Goal: Transaction & Acquisition: Purchase product/service

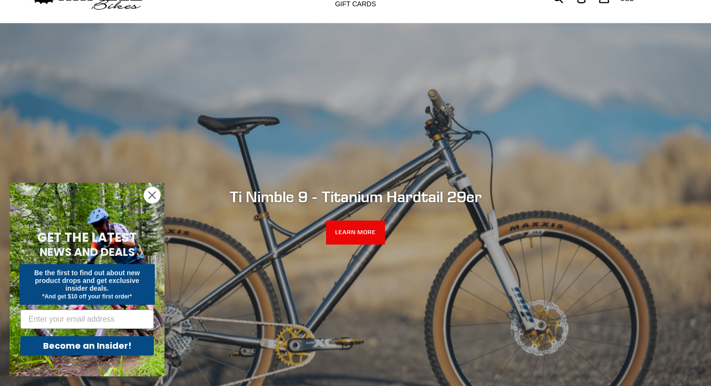
scroll to position [49, 0]
click at [150, 191] on circle "Close dialog" at bounding box center [152, 195] width 16 height 16
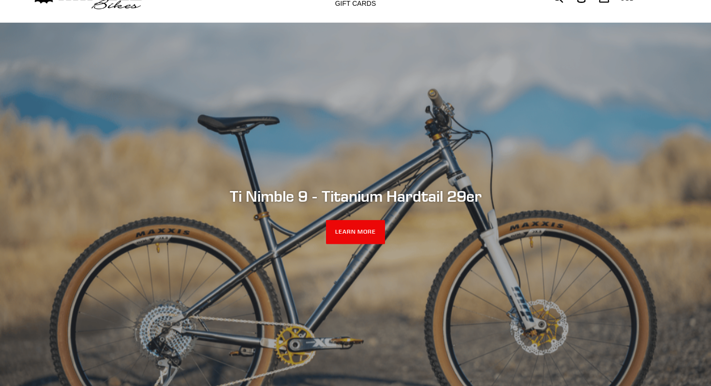
scroll to position [0, 0]
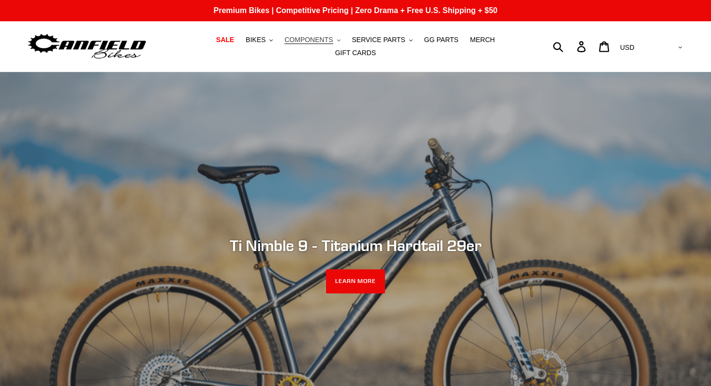
click at [304, 40] on span "COMPONENTS" at bounding box center [308, 40] width 48 height 8
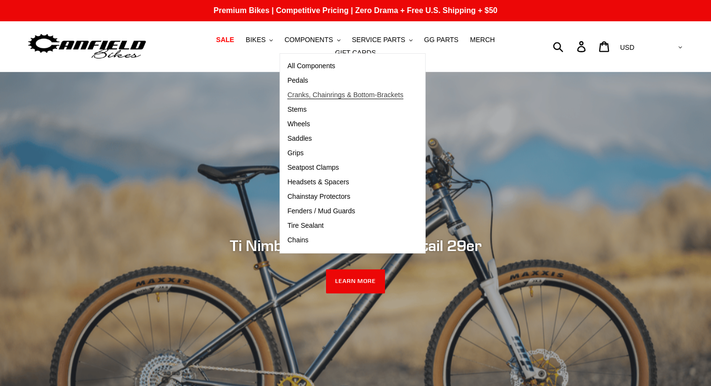
click at [302, 97] on span "Cranks, Chainrings & Bottom-Brackets" at bounding box center [345, 95] width 116 height 8
click at [301, 81] on span "Pedals" at bounding box center [297, 80] width 21 height 8
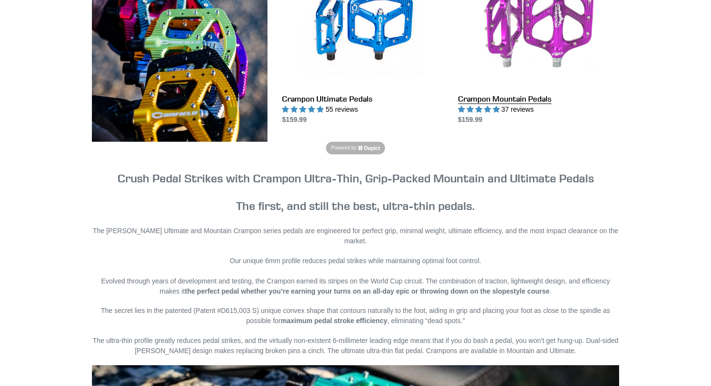
scroll to position [249, 0]
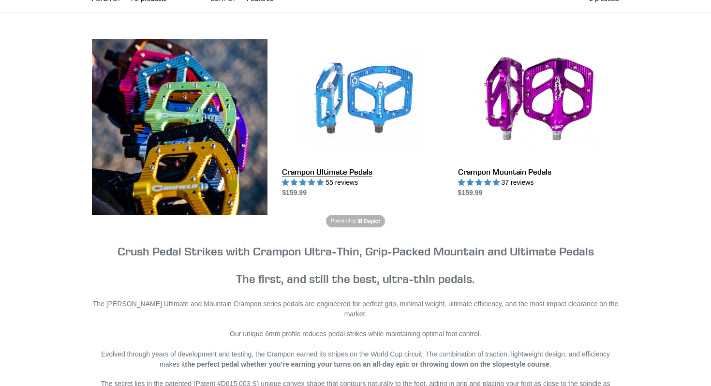
click at [339, 170] on link "Crampon Ultimate Pedals" at bounding box center [362, 118] width 161 height 159
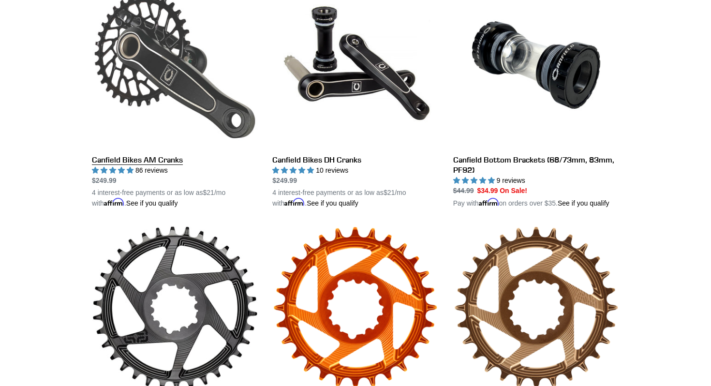
scroll to position [305, 0]
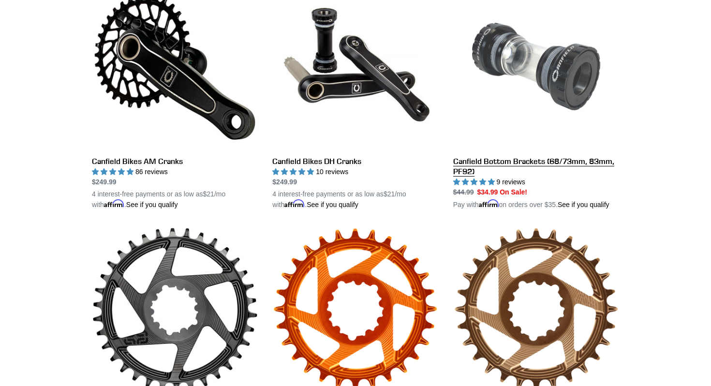
click at [510, 159] on link "Canfield Bottom Brackets (68/73mm, 83mm, PF92)" at bounding box center [536, 97] width 166 height 226
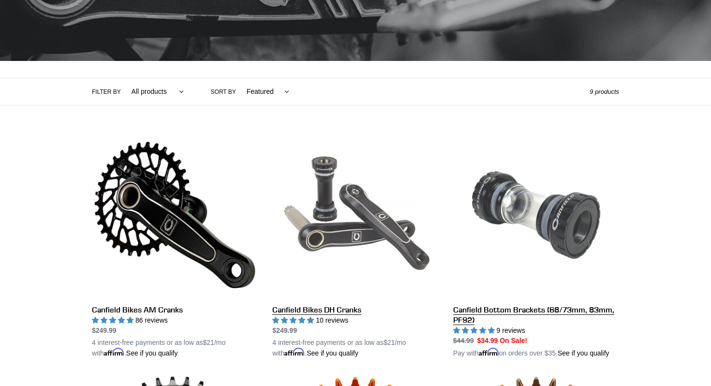
scroll to position [0, 0]
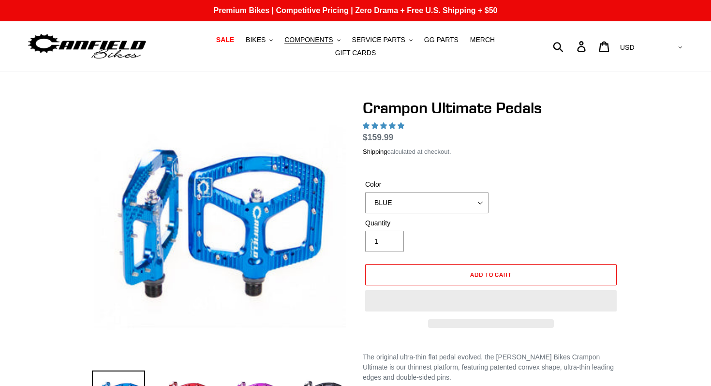
select select "highest-rating"
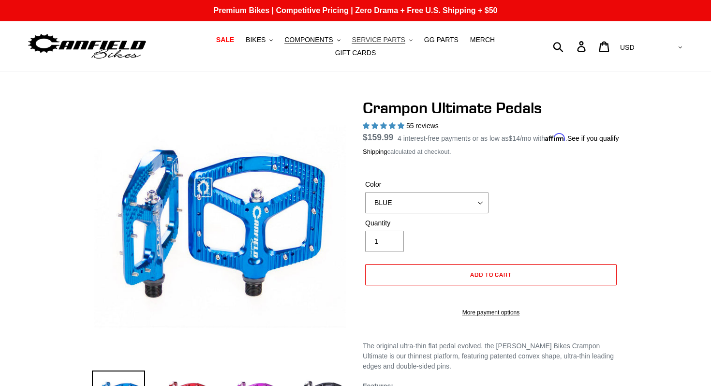
click at [386, 41] on span "SERVICE PARTS" at bounding box center [378, 40] width 53 height 8
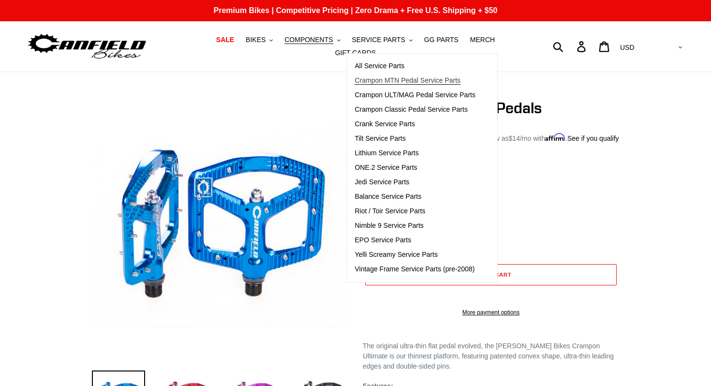
click at [392, 79] on span "Crampon MTN Pedal Service Parts" at bounding box center [408, 80] width 106 height 8
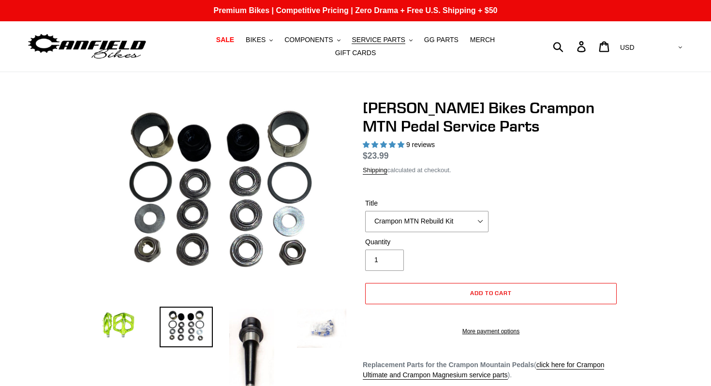
select select "highest-rating"
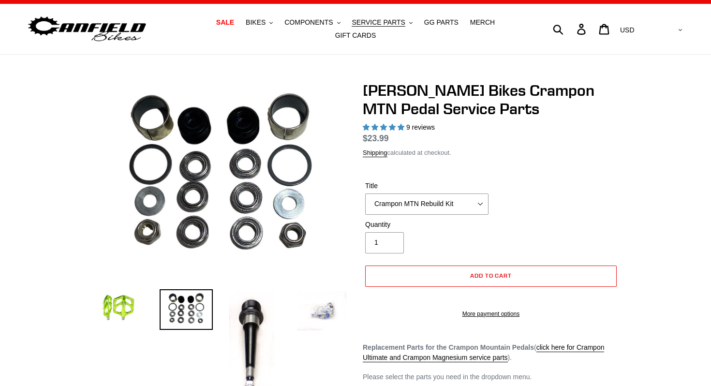
scroll to position [20, 0]
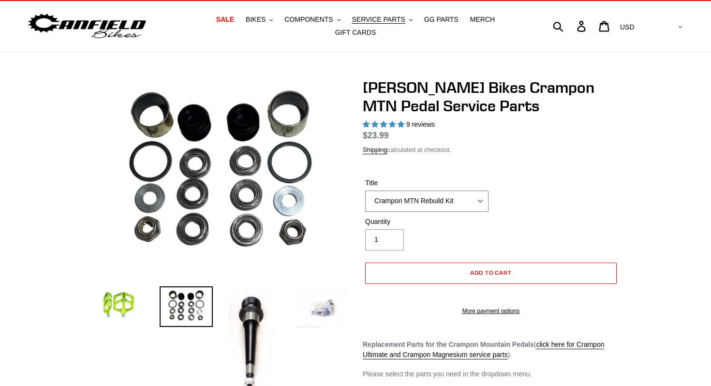
click at [385, 196] on select "Crampon MTN Rebuild Kit Crampon MTN 4mm x 8mm Pin Kit - Silver (20) Crampon MTN…" at bounding box center [426, 201] width 123 height 21
click at [388, 14] on button "SERVICE PARTS .cls-1{fill:#231f20}" at bounding box center [382, 19] width 70 height 13
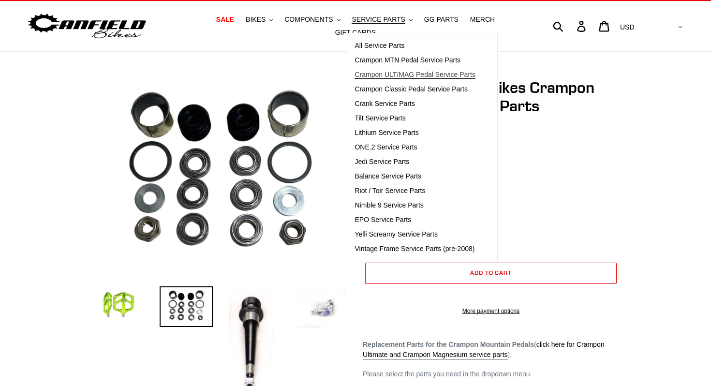
click at [399, 73] on span "Crampon ULT/MAG Pedal Service Parts" at bounding box center [415, 75] width 121 height 8
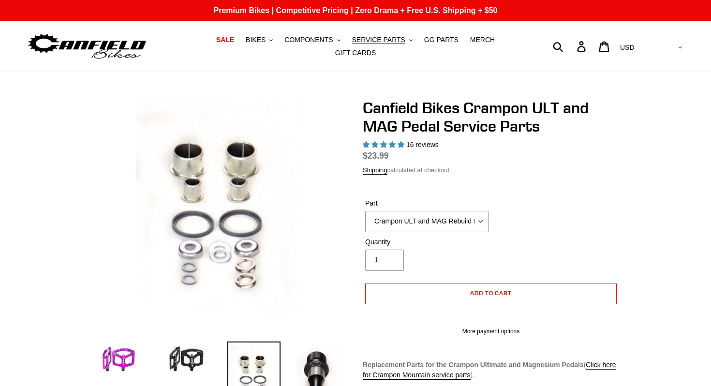
select select "highest-rating"
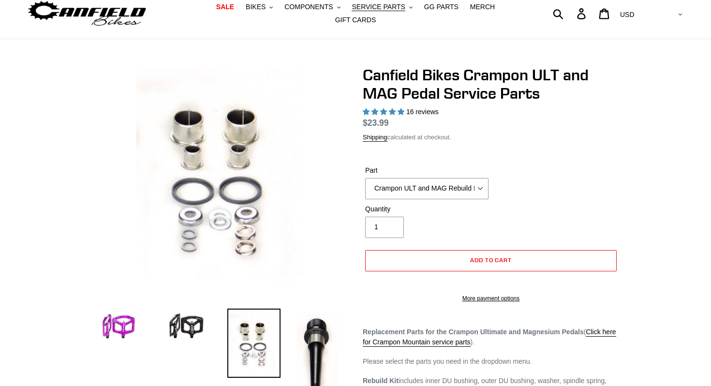
scroll to position [61, 0]
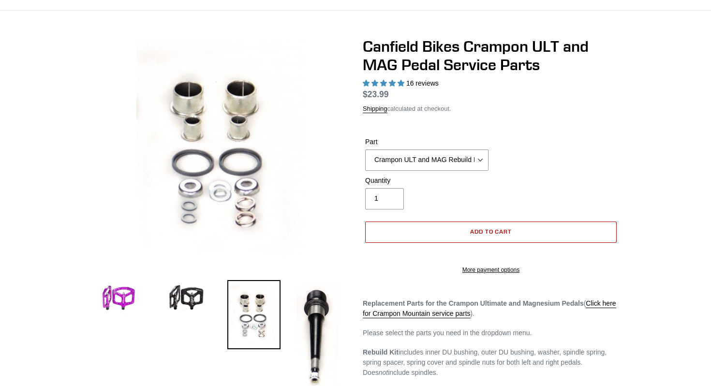
click at [415, 229] on button "Add to cart" at bounding box center [491, 232] width 252 height 21
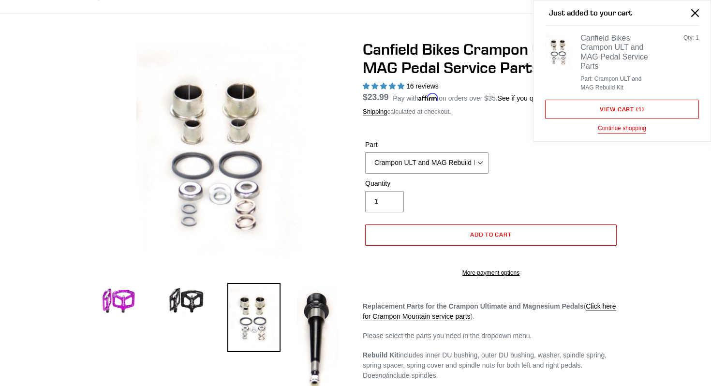
scroll to position [45, 0]
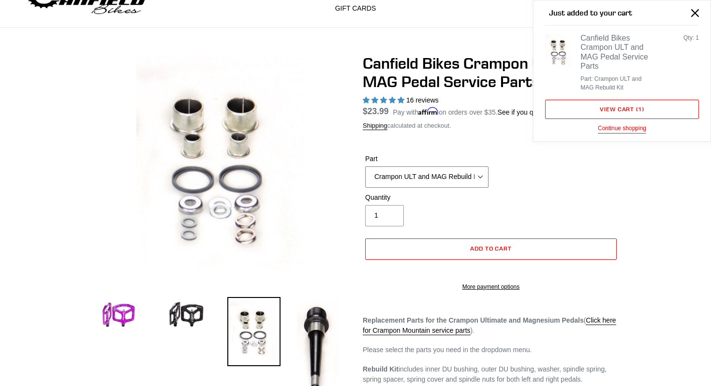
click at [435, 171] on select "Crampon ULT and MAG Rebuild Kit Crampon ULT and MAG 4mm x 8mm Pin Kit - Silver …" at bounding box center [426, 176] width 123 height 21
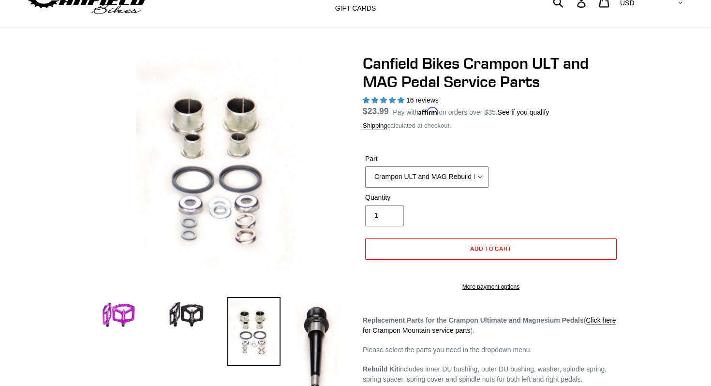
click at [474, 171] on select "Crampon ULT and MAG Rebuild Kit Crampon ULT and MAG 4mm x 8mm Pin Kit - Silver …" at bounding box center [426, 176] width 123 height 21
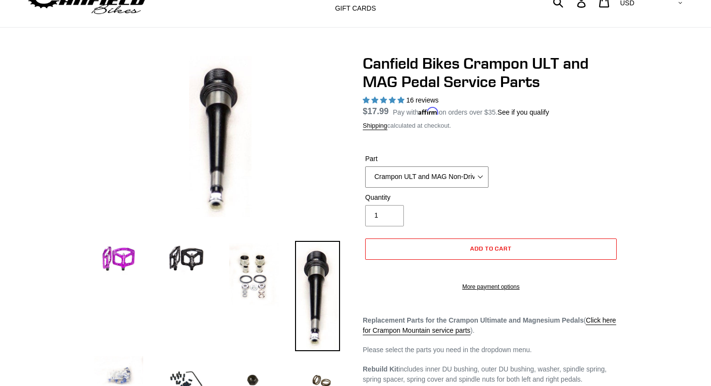
click at [458, 178] on select "Crampon ULT and MAG Rebuild Kit Crampon ULT and MAG 4mm x 8mm Pin Kit - Silver …" at bounding box center [426, 176] width 123 height 21
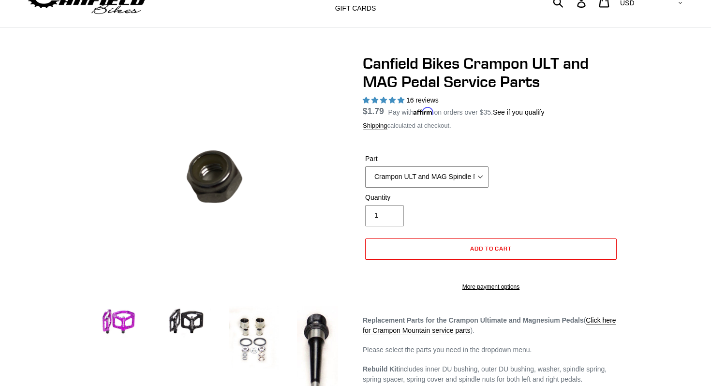
click at [461, 175] on select "Crampon ULT and MAG Rebuild Kit Crampon ULT and MAG 4mm x 8mm Pin Kit - Silver …" at bounding box center [426, 176] width 123 height 21
select select "Canfield ULT and Mag Replacement Spindle Springs (2 springs)"
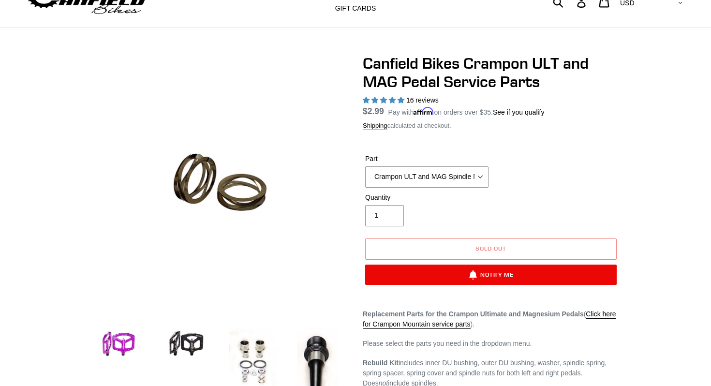
click at [508, 186] on div "Part Crampon ULT and MAG Rebuild Kit Crampon ULT and MAG 4mm x 8mm Pin Kit - Si…" at bounding box center [491, 173] width 256 height 39
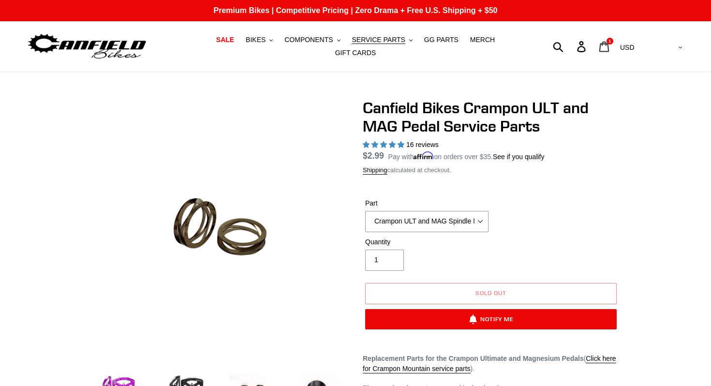
click at [609, 44] on icon at bounding box center [604, 46] width 10 height 11
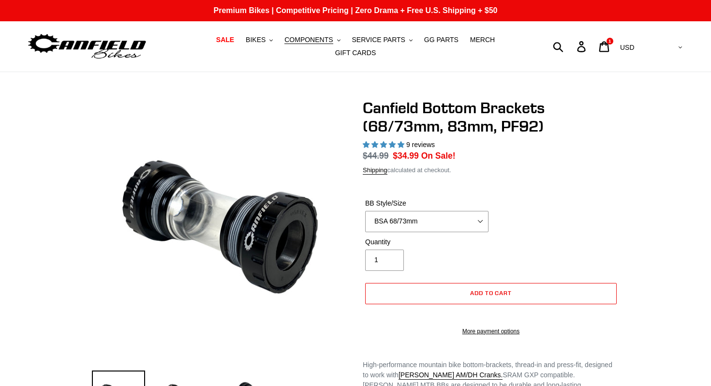
select select "highest-rating"
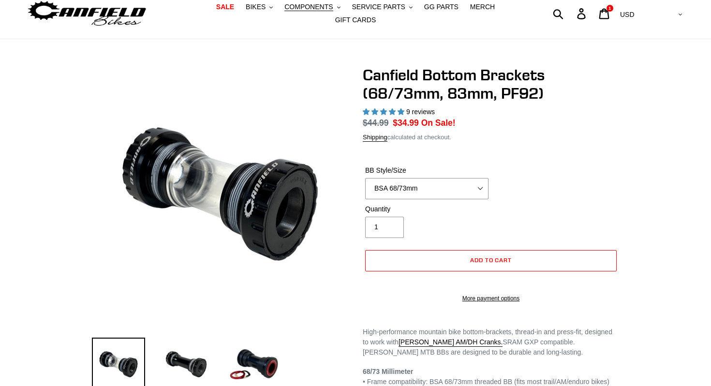
scroll to position [35, 0]
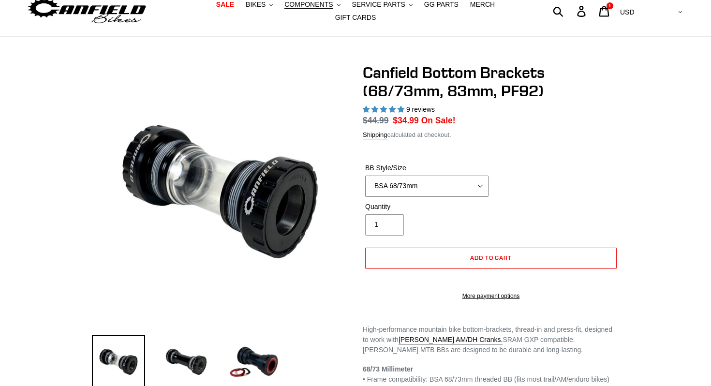
click at [463, 183] on select "BSA 68/73mm BSA 83mm PF92" at bounding box center [426, 186] width 123 height 21
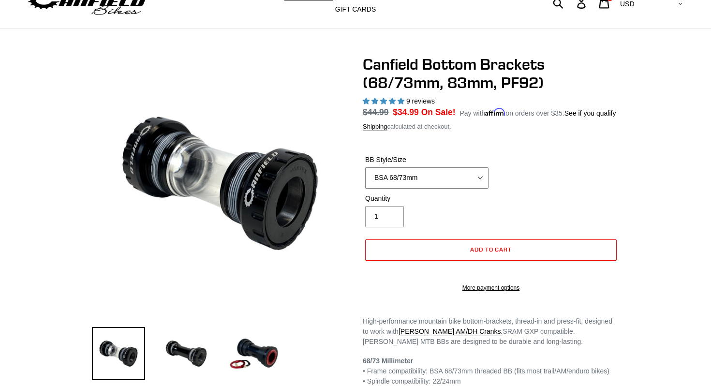
scroll to position [49, 0]
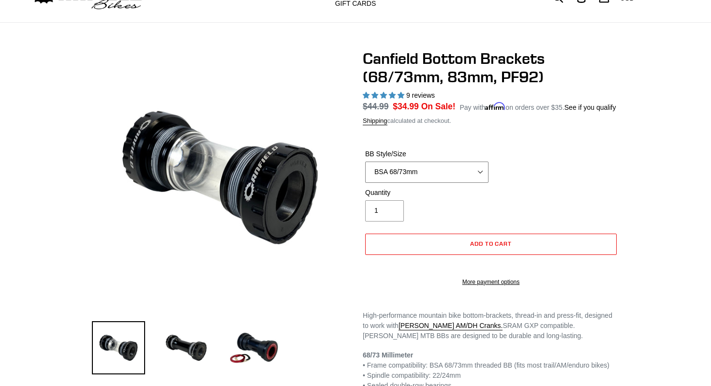
click at [410, 183] on select "BSA 68/73mm BSA 83mm PF92" at bounding box center [426, 172] width 123 height 21
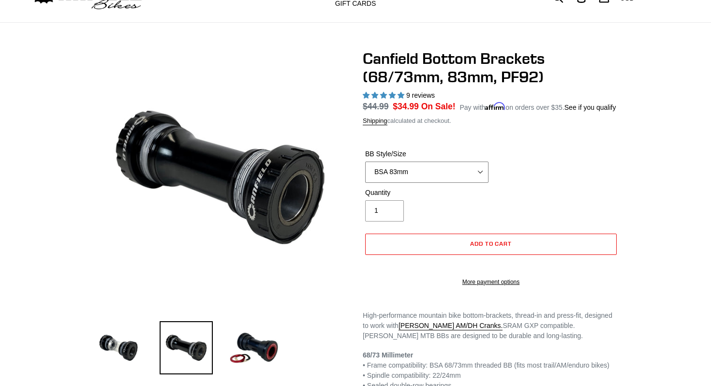
click at [413, 178] on select "BSA 68/73mm BSA 83mm PF92" at bounding box center [426, 172] width 123 height 21
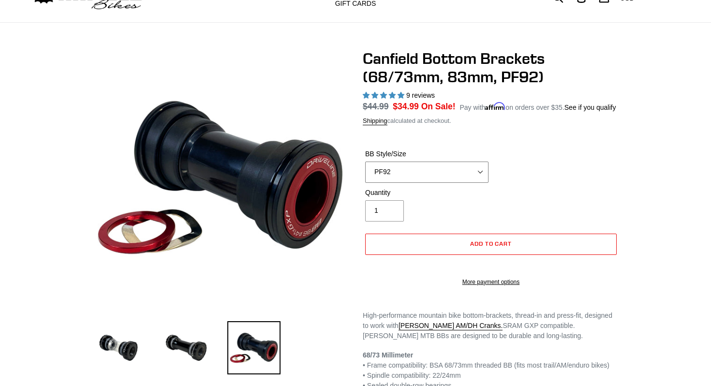
click at [416, 180] on select "BSA 68/73mm BSA 83mm PF92" at bounding box center [426, 172] width 123 height 21
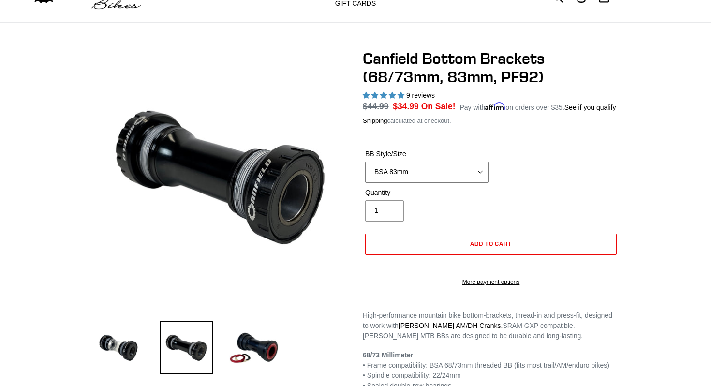
click at [417, 183] on select "BSA 68/73mm BSA 83mm PF92" at bounding box center [426, 172] width 123 height 21
select select "BSA 68/73mm"
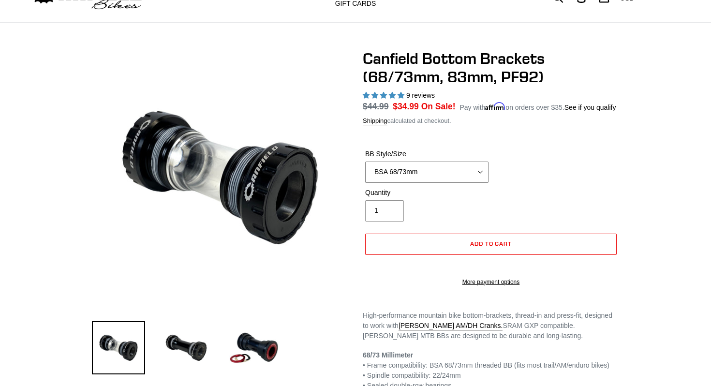
click at [411, 183] on select "BSA 68/73mm BSA 83mm PF92" at bounding box center [426, 172] width 123 height 21
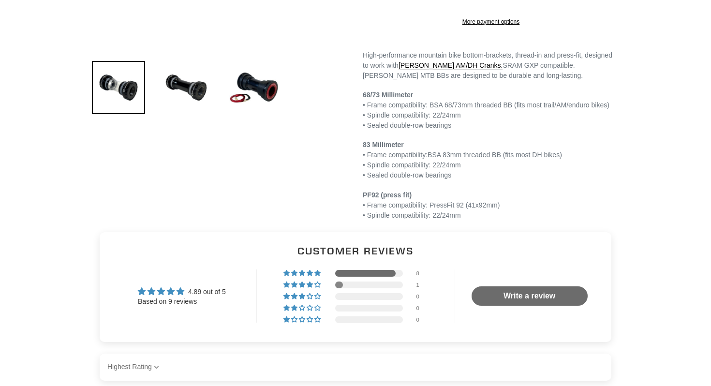
scroll to position [252, 0]
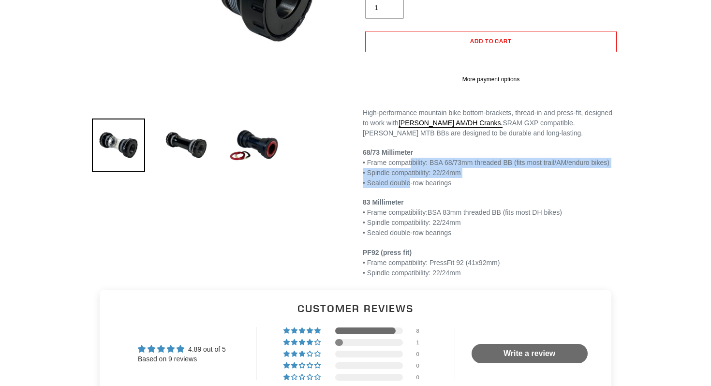
drag, startPoint x: 412, startPoint y: 184, endPoint x: 410, endPoint y: 220, distance: 35.8
click at [410, 188] on p "68/73 Millimeter • Frame compatibility: BSA 68/73mm threaded BB (fits most trai…" at bounding box center [491, 168] width 256 height 41
drag, startPoint x: 410, startPoint y: 220, endPoint x: 411, endPoint y: 174, distance: 46.4
click at [411, 174] on p "68/73 Millimeter • Frame compatibility: BSA 68/73mm threaded BB (fits most trai…" at bounding box center [491, 168] width 256 height 41
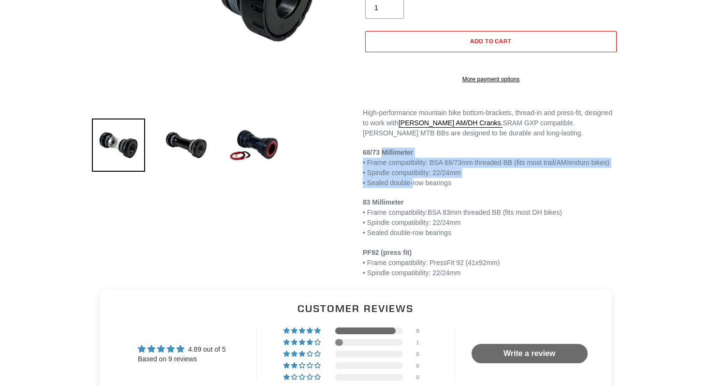
click at [411, 156] on strong "68/73 Millimeter" at bounding box center [388, 152] width 50 height 8
drag, startPoint x: 417, startPoint y: 182, endPoint x: 420, endPoint y: 218, distance: 35.9
click at [420, 188] on p "68/73 Millimeter • Frame compatibility: BSA 68/73mm threaded BB (fits most trai…" at bounding box center [491, 168] width 256 height 41
drag, startPoint x: 420, startPoint y: 218, endPoint x: 421, endPoint y: 187, distance: 31.5
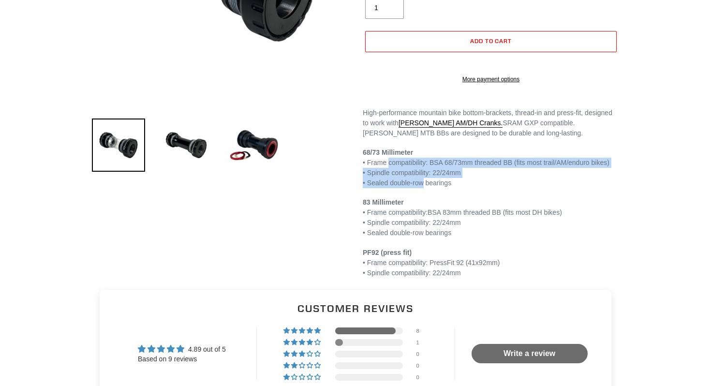
click at [421, 187] on p "68/73 Millimeter • Frame compatibility: BSA 68/73mm threaded BB (fits most trai…" at bounding box center [491, 168] width 256 height 41
drag, startPoint x: 421, startPoint y: 187, endPoint x: 416, endPoint y: 223, distance: 36.6
click at [416, 223] on div "High-performance mountain bike bottom-brackets, thread-in and press-fit, design…" at bounding box center [491, 193] width 256 height 170
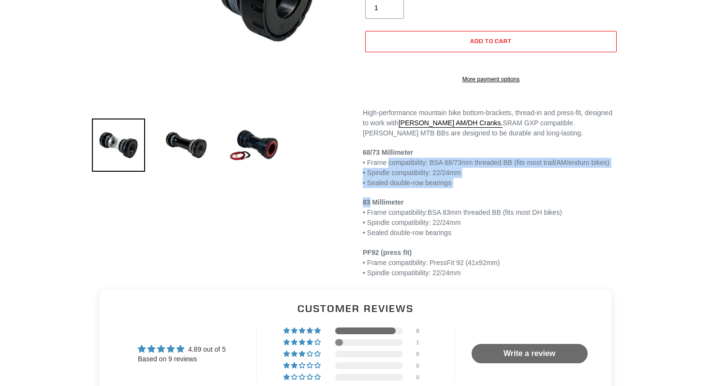
drag, startPoint x: 416, startPoint y: 223, endPoint x: 422, endPoint y: 180, distance: 43.0
click at [422, 180] on div "High-performance mountain bike bottom-brackets, thread-in and press-fit, design…" at bounding box center [491, 193] width 256 height 170
click at [422, 180] on p "68/73 Millimeter • Frame compatibility: BSA 68/73mm threaded BB (fits most trai…" at bounding box center [491, 168] width 256 height 41
drag, startPoint x: 422, startPoint y: 180, endPoint x: 417, endPoint y: 228, distance: 48.1
click at [417, 228] on div "High-performance mountain bike bottom-brackets, thread-in and press-fit, design…" at bounding box center [491, 193] width 256 height 170
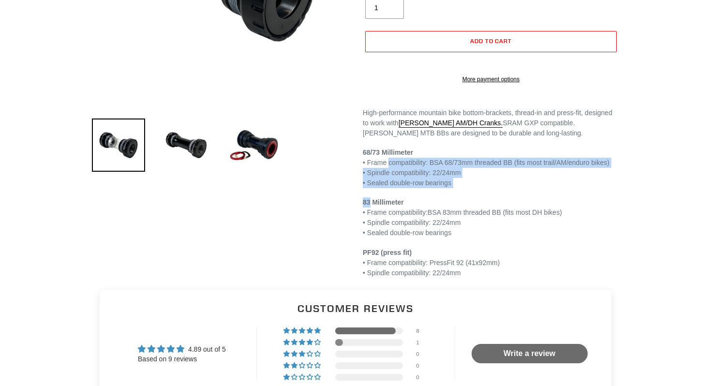
click at [417, 228] on div "High-performance mountain bike bottom-brackets, thread-in and press-fit, design…" at bounding box center [491, 193] width 256 height 170
drag, startPoint x: 422, startPoint y: 220, endPoint x: 429, endPoint y: 185, distance: 35.5
click at [429, 185] on p "68/73 Millimeter • Frame compatibility: BSA 68/73mm threaded BB (fits most trai…" at bounding box center [491, 168] width 256 height 41
drag, startPoint x: 429, startPoint y: 185, endPoint x: 421, endPoint y: 223, distance: 39.6
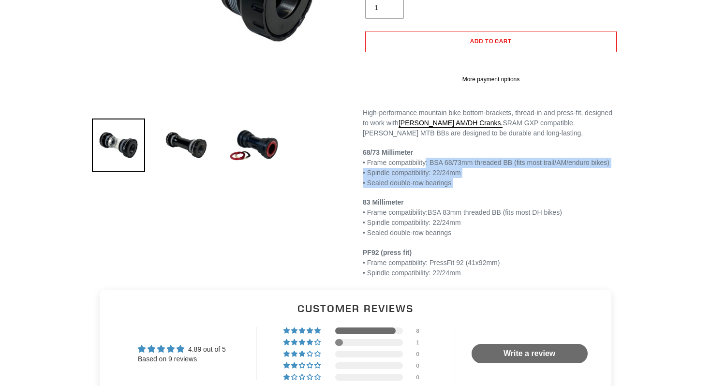
click at [421, 223] on div "High-performance mountain bike bottom-brackets, thread-in and press-fit, design…" at bounding box center [491, 193] width 256 height 170
drag, startPoint x: 421, startPoint y: 223, endPoint x: 426, endPoint y: 177, distance: 46.7
click at [426, 177] on div "High-performance mountain bike bottom-brackets, thread-in and press-fit, design…" at bounding box center [491, 193] width 256 height 170
click at [426, 177] on p "68/73 Millimeter • Frame compatibility: BSA 68/73mm threaded BB (fits most trai…" at bounding box center [491, 168] width 256 height 41
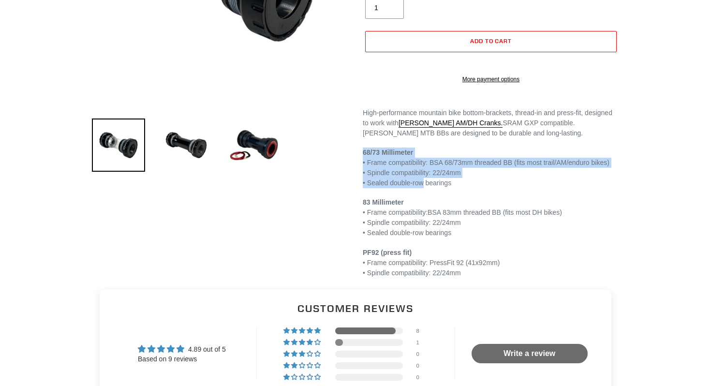
drag, startPoint x: 426, startPoint y: 177, endPoint x: 420, endPoint y: 212, distance: 35.9
click at [420, 188] on p "68/73 Millimeter • Frame compatibility: BSA 68/73mm threaded BB (fits most trai…" at bounding box center [491, 168] width 256 height 41
click at [418, 188] on p "68/73 Millimeter • Frame compatibility: BSA 68/73mm threaded BB (fits most trai…" at bounding box center [491, 168] width 256 height 41
drag, startPoint x: 418, startPoint y: 218, endPoint x: 427, endPoint y: 175, distance: 44.3
click at [426, 175] on p "68/73 Millimeter • Frame compatibility: BSA 68/73mm threaded BB (fits most trai…" at bounding box center [491, 168] width 256 height 41
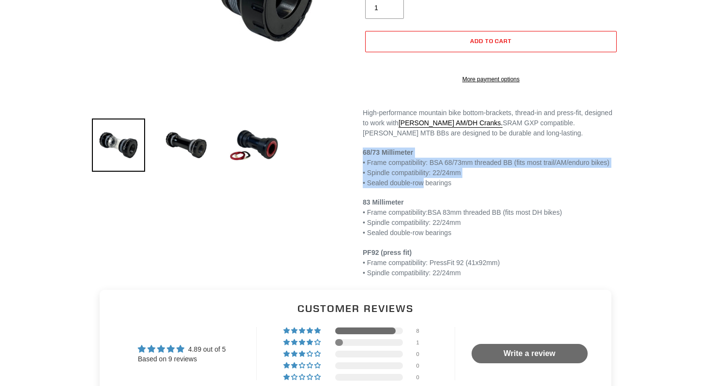
click at [427, 175] on p "68/73 Millimeter • Frame compatibility: BSA 68/73mm threaded BB (fits most trai…" at bounding box center [491, 168] width 256 height 41
drag, startPoint x: 426, startPoint y: 180, endPoint x: 421, endPoint y: 216, distance: 36.1
click at [421, 188] on p "68/73 Millimeter • Frame compatibility: BSA 68/73mm threaded BB (fits most trai…" at bounding box center [491, 168] width 256 height 41
drag, startPoint x: 421, startPoint y: 216, endPoint x: 424, endPoint y: 184, distance: 32.1
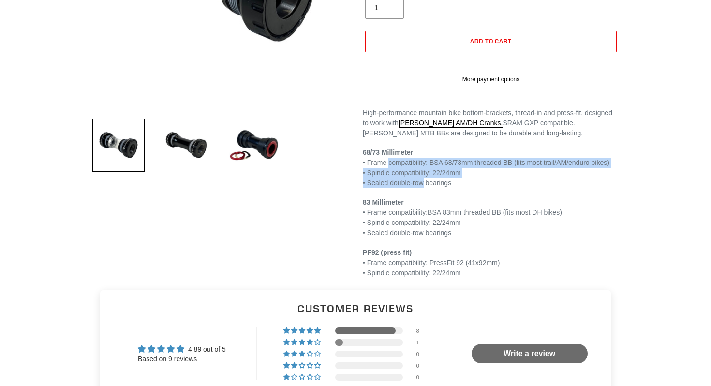
click at [424, 184] on p "68/73 Millimeter • Frame compatibility: BSA 68/73mm threaded BB (fits most trai…" at bounding box center [491, 168] width 256 height 41
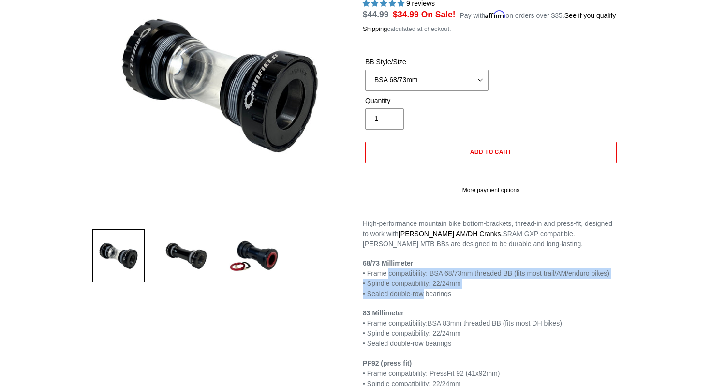
scroll to position [0, 0]
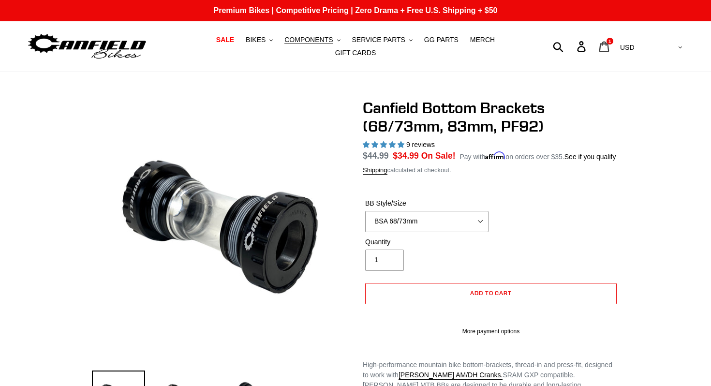
click at [609, 46] on icon at bounding box center [604, 46] width 10 height 11
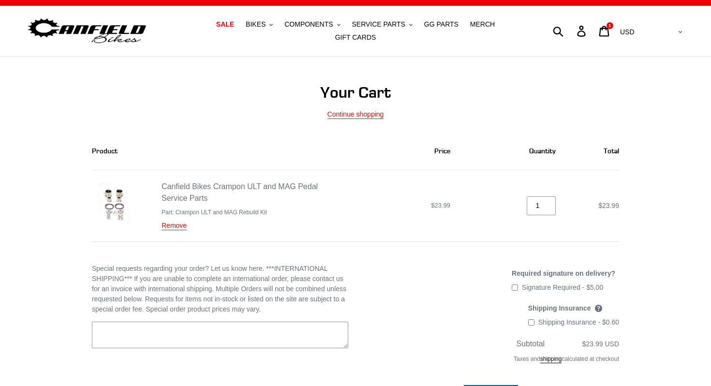
scroll to position [20, 0]
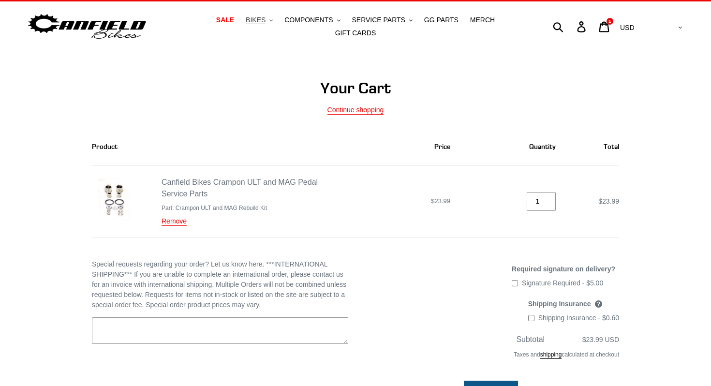
click at [266, 20] on span "BIKES" at bounding box center [256, 20] width 20 height 8
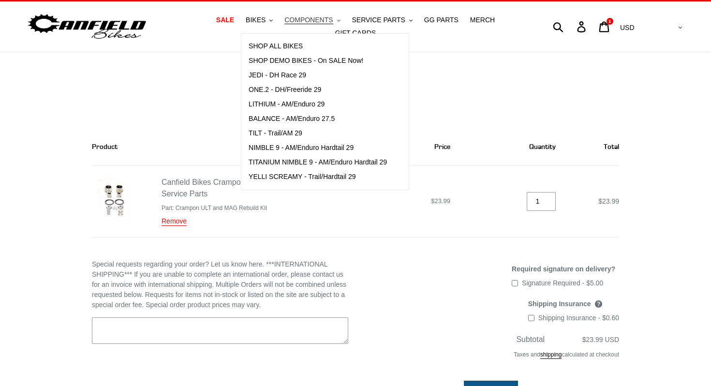
click at [327, 16] on span "COMPONENTS" at bounding box center [308, 20] width 48 height 8
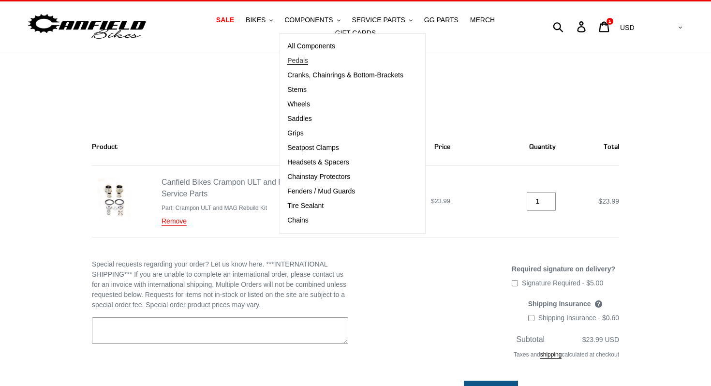
click at [298, 58] on span "Pedals" at bounding box center [297, 61] width 21 height 8
click at [609, 27] on icon at bounding box center [604, 26] width 11 height 11
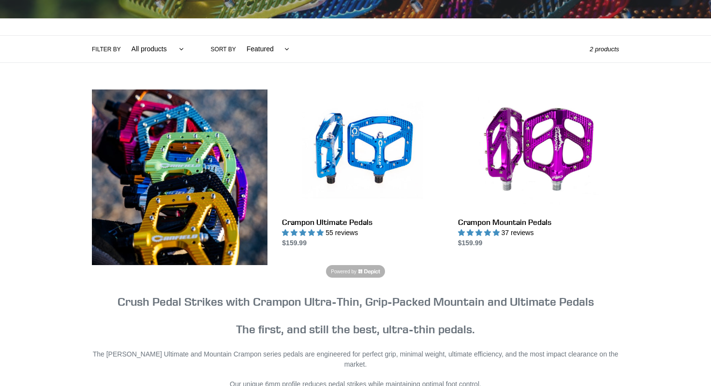
scroll to position [215, 0]
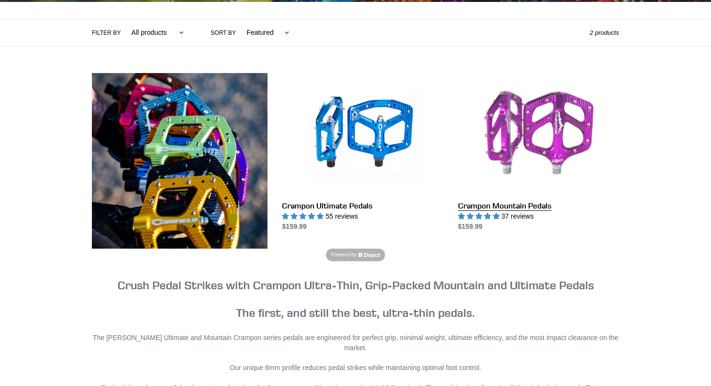
click at [475, 210] on link "Crampon Mountain Pedals" at bounding box center [538, 152] width 161 height 159
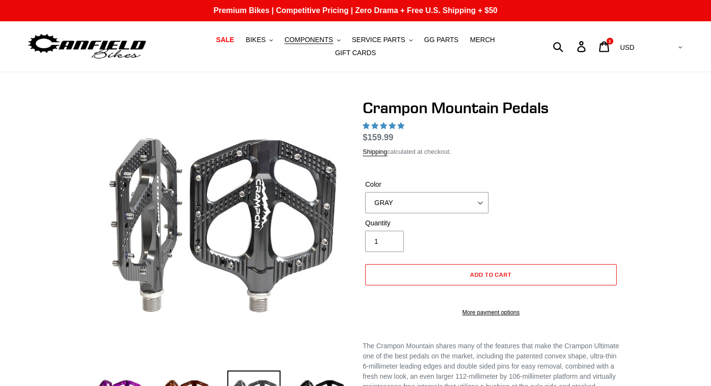
select select "highest-rating"
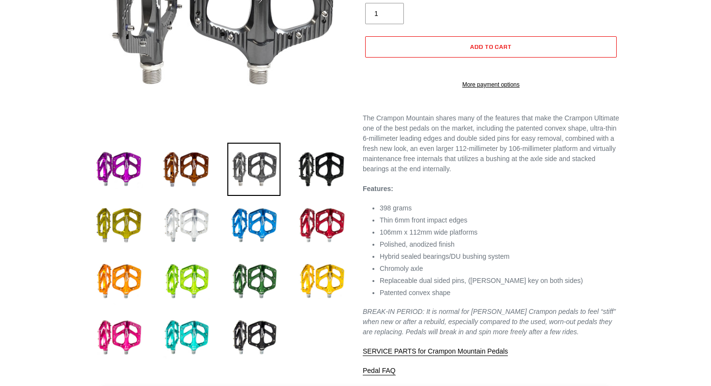
scroll to position [230, 0]
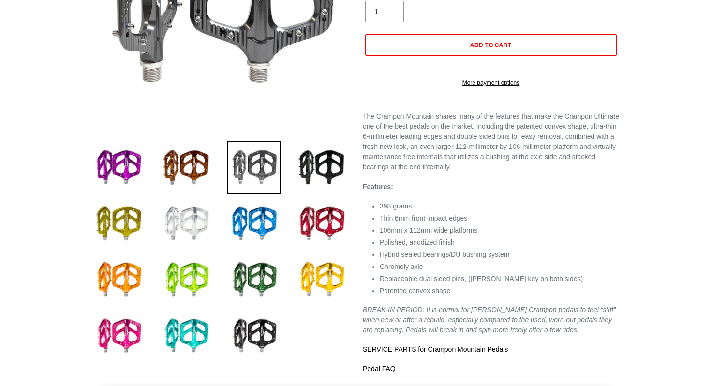
click at [460, 155] on p "The Crampon Mountain shares many of the features that make the Crampon Ultimate…" at bounding box center [491, 141] width 256 height 61
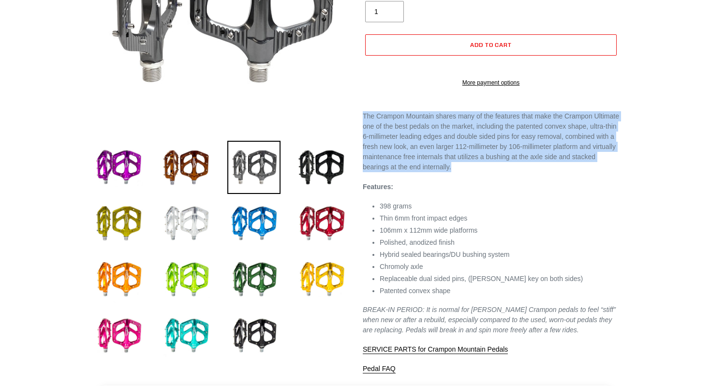
click at [460, 155] on p "The Crampon Mountain shares many of the features that make the Crampon Ultimate…" at bounding box center [491, 141] width 256 height 61
click at [438, 159] on p "The Crampon Mountain shares many of the features that make the Crampon Ultimate…" at bounding box center [491, 141] width 256 height 61
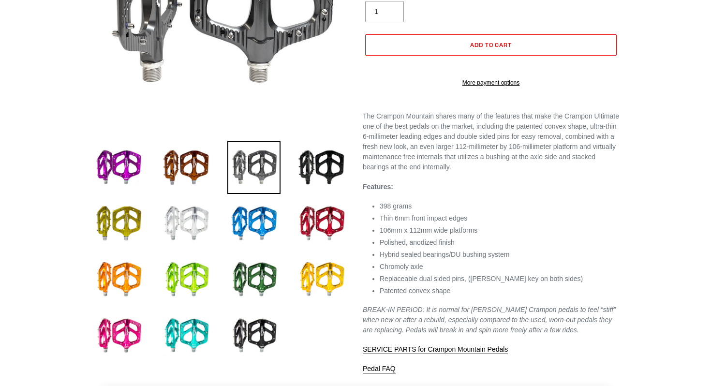
click at [438, 159] on p "The Crampon Mountain shares many of the features that make the Crampon Ultimate…" at bounding box center [491, 141] width 256 height 61
click at [429, 170] on p "The Crampon Mountain shares many of the features that make the Crampon Ultimate…" at bounding box center [491, 141] width 256 height 61
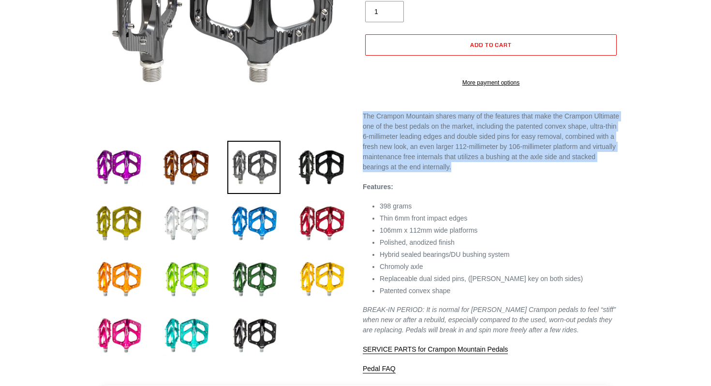
click at [429, 170] on p "The Crampon Mountain shares many of the features that make the Crampon Ultimate…" at bounding box center [491, 141] width 256 height 61
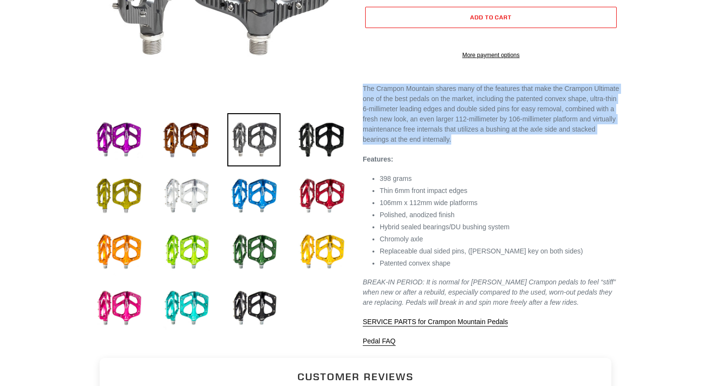
scroll to position [259, 0]
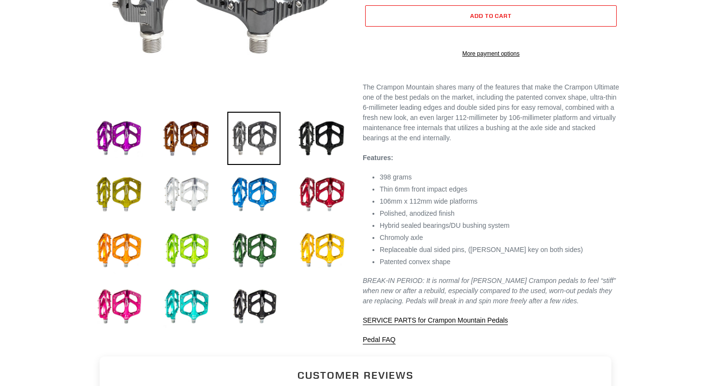
click at [418, 305] on em "BREAK-IN PERIOD: It is normal for Canfield Crampon pedals to feel “stiff” when …" at bounding box center [489, 291] width 253 height 28
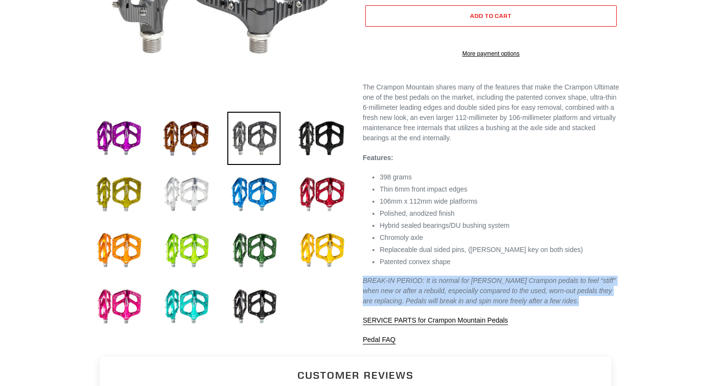
click at [418, 305] on em "BREAK-IN PERIOD: It is normal for Canfield Crampon pedals to feel “stiff” when …" at bounding box center [489, 291] width 253 height 28
click at [408, 305] on em "BREAK-IN PERIOD: It is normal for Canfield Crampon pedals to feel “stiff” when …" at bounding box center [489, 291] width 253 height 28
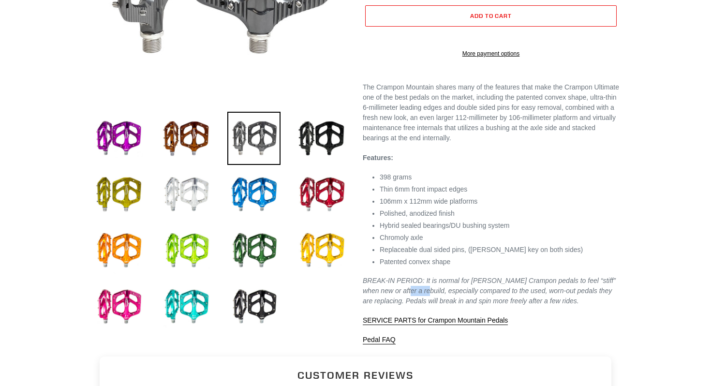
click at [408, 305] on em "BREAK-IN PERIOD: It is normal for Canfield Crampon pedals to feel “stiff” when …" at bounding box center [489, 291] width 253 height 28
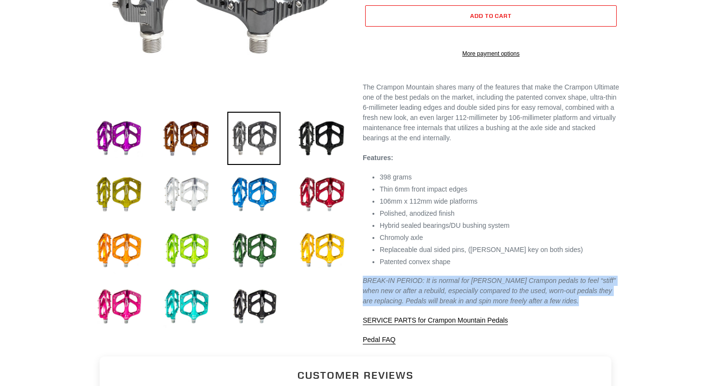
click at [408, 305] on em "BREAK-IN PERIOD: It is normal for Canfield Crampon pedals to feel “stiff” when …" at bounding box center [489, 291] width 253 height 28
click at [399, 305] on em "BREAK-IN PERIOD: It is normal for Canfield Crampon pedals to feel “stiff” when …" at bounding box center [489, 291] width 253 height 28
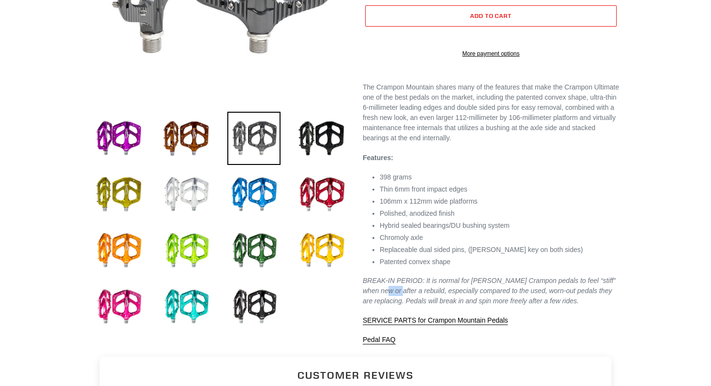
click at [399, 305] on em "BREAK-IN PERIOD: It is normal for Canfield Crampon pedals to feel “stiff” when …" at bounding box center [489, 291] width 253 height 28
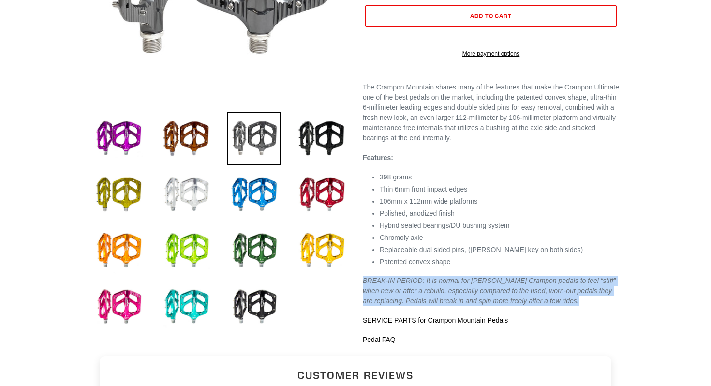
click at [399, 305] on em "BREAK-IN PERIOD: It is normal for Canfield Crampon pedals to feel “stiff” when …" at bounding box center [489, 291] width 253 height 28
click at [396, 305] on em "BREAK-IN PERIOD: It is normal for Canfield Crampon pedals to feel “stiff” when …" at bounding box center [489, 291] width 253 height 28
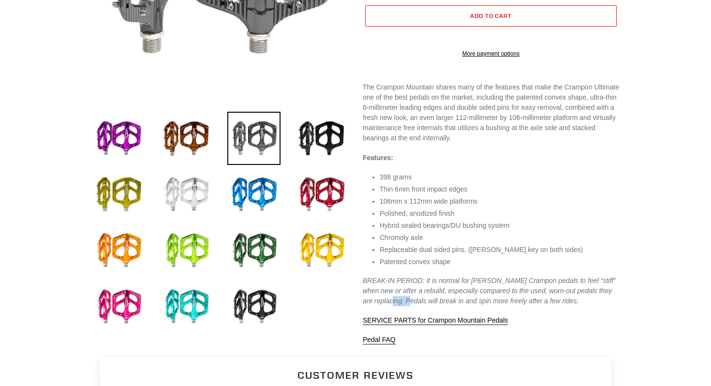
click at [396, 305] on em "BREAK-IN PERIOD: It is normal for Canfield Crampon pedals to feel “stiff” when …" at bounding box center [489, 291] width 253 height 28
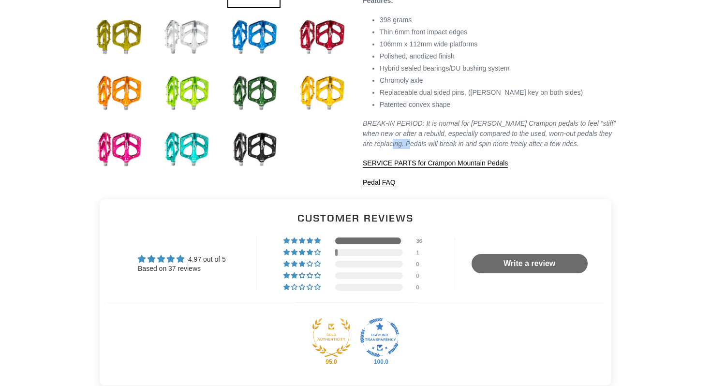
scroll to position [445, 0]
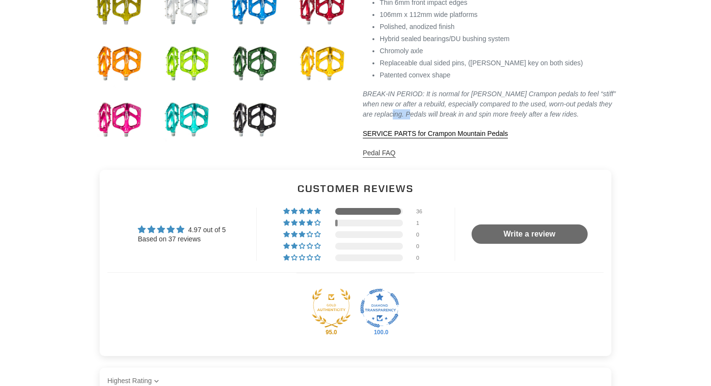
click at [386, 158] on link "Pedal FAQ" at bounding box center [379, 153] width 33 height 9
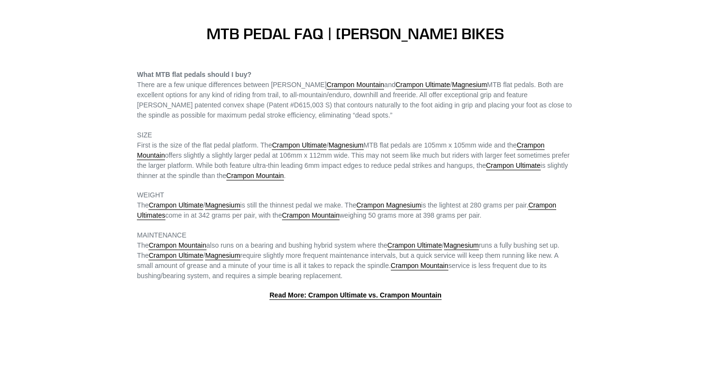
scroll to position [77, 0]
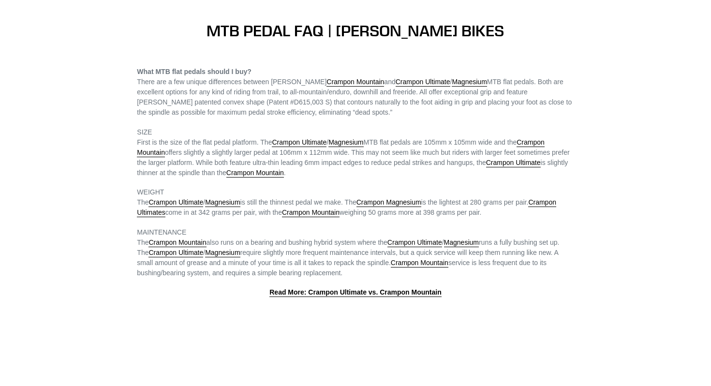
click at [387, 101] on span "There are a few unique differences between [PERSON_NAME] Crampon Mountain and C…" at bounding box center [354, 97] width 435 height 38
click at [387, 101] on span "There are a few unique differences between Canfield Crampon Mountain and Crampo…" at bounding box center [354, 97] width 435 height 38
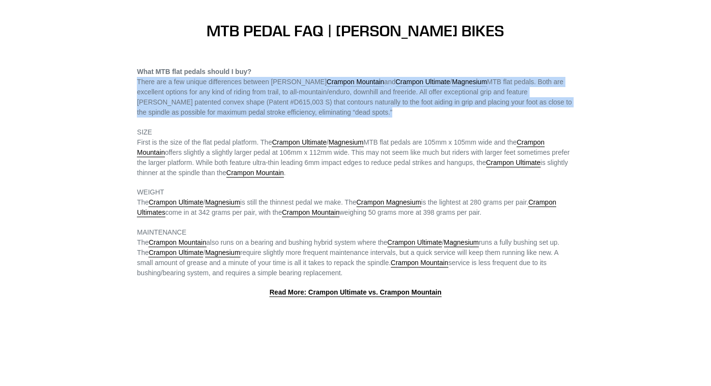
click at [387, 101] on span "There are a few unique differences between Canfield Crampon Mountain and Crampo…" at bounding box center [354, 97] width 435 height 38
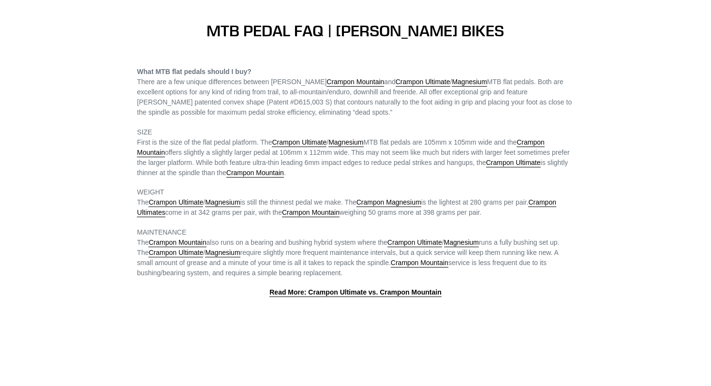
click at [253, 166] on span "First is the size of the flat pedal platform. The Crampon Ultimate / Magnesium …" at bounding box center [353, 157] width 432 height 39
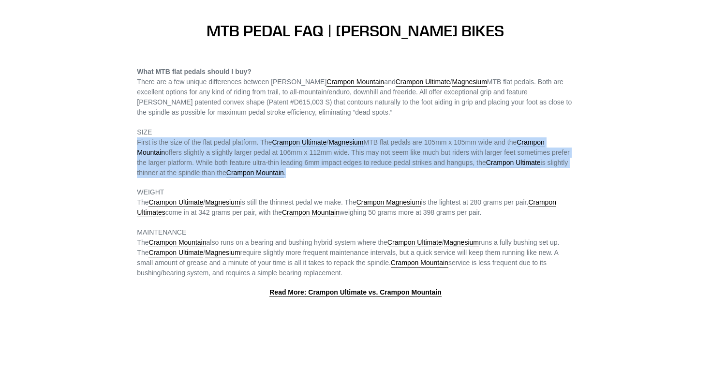
click at [253, 166] on span "First is the size of the flat pedal platform. The Crampon Ultimate / Magnesium …" at bounding box center [353, 157] width 432 height 39
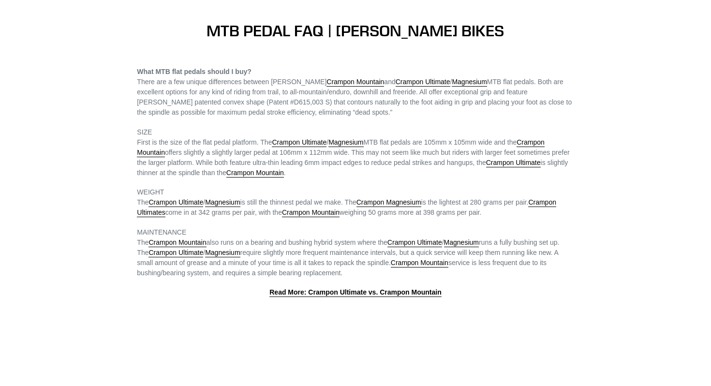
click at [271, 203] on span "The Crampon Ultimate / Magnesium is still the thinnest pedal we make. The Cramp…" at bounding box center [346, 207] width 419 height 19
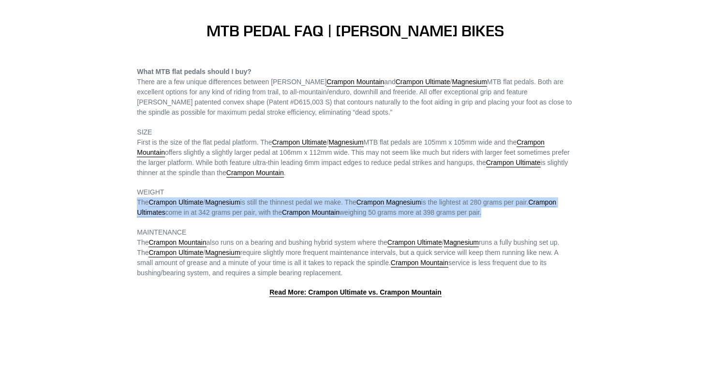
click at [271, 203] on span "The Crampon Ultimate / Magnesium is still the thinnest pedal we make. The Cramp…" at bounding box center [346, 207] width 419 height 19
click at [268, 216] on span "The Crampon Ultimate / Magnesium is still the thinnest pedal we make. The Cramp…" at bounding box center [346, 207] width 419 height 19
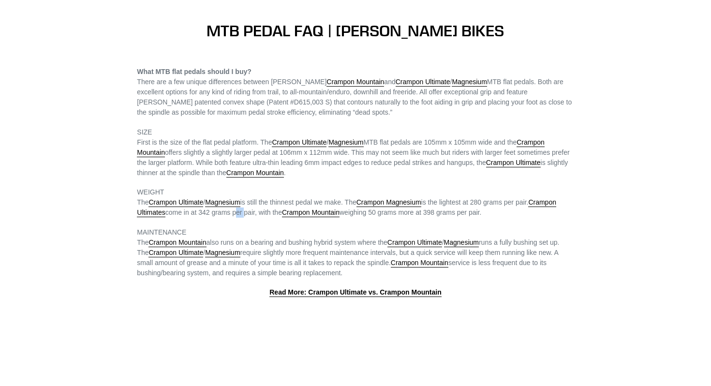
click at [268, 216] on span "The Crampon Ultimate / Magnesium is still the thinnest pedal we make. The Cramp…" at bounding box center [346, 207] width 419 height 19
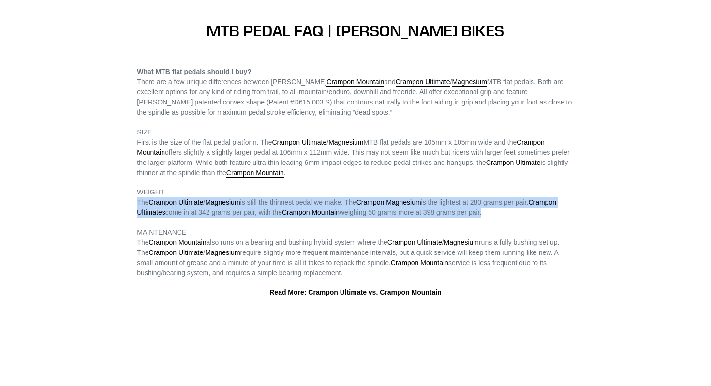
click at [268, 216] on span "The Crampon Ultimate / Magnesium is still the thinnest pedal we make. The Cramp…" at bounding box center [346, 207] width 419 height 19
click at [266, 214] on span "The Crampon Ultimate / Magnesium is still the thinnest pedal we make. The Cramp…" at bounding box center [346, 207] width 419 height 19
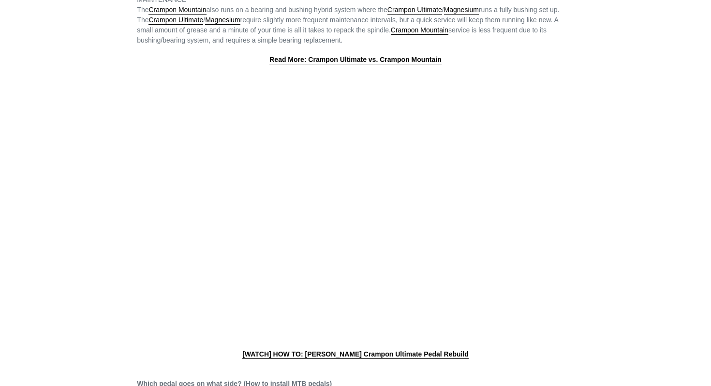
scroll to position [0, 0]
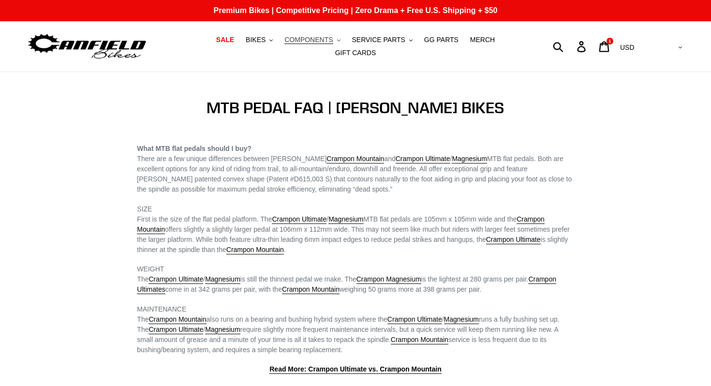
click at [306, 44] on span "COMPONENTS" at bounding box center [308, 40] width 48 height 8
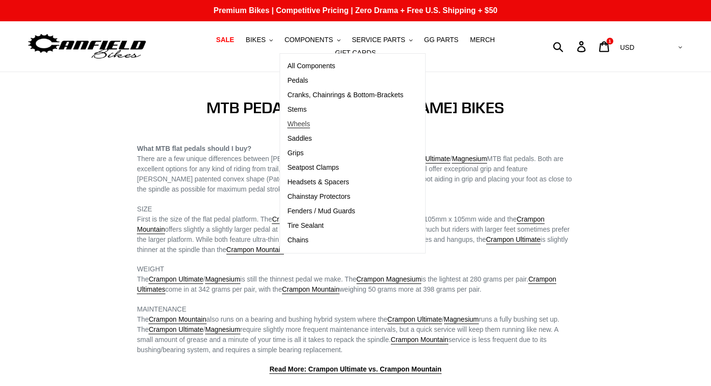
click at [310, 125] on span "Wheels" at bounding box center [298, 124] width 23 height 8
click at [304, 196] on span "Chainstay Protectors" at bounding box center [318, 197] width 63 height 8
click at [302, 214] on span "Fenders / Mud Guards" at bounding box center [321, 211] width 68 height 8
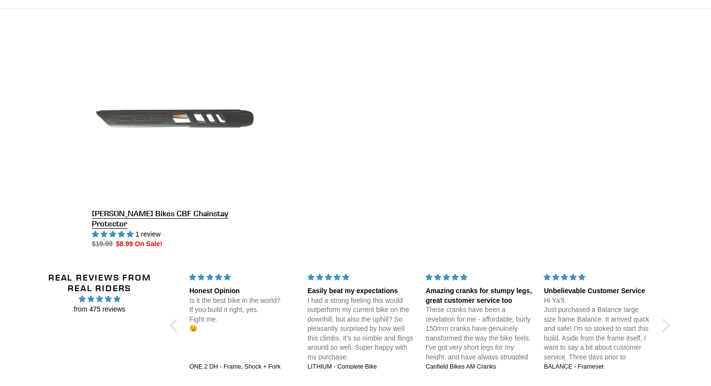
scroll to position [160, 0]
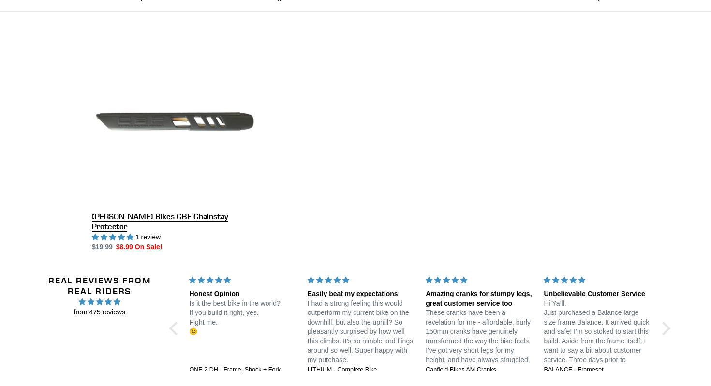
click at [173, 121] on link "Canfield Bikes CBF Chainstay Protector" at bounding box center [175, 145] width 166 height 214
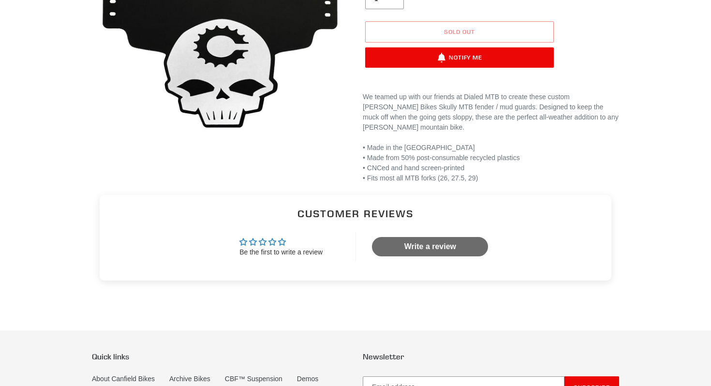
scroll to position [213, 0]
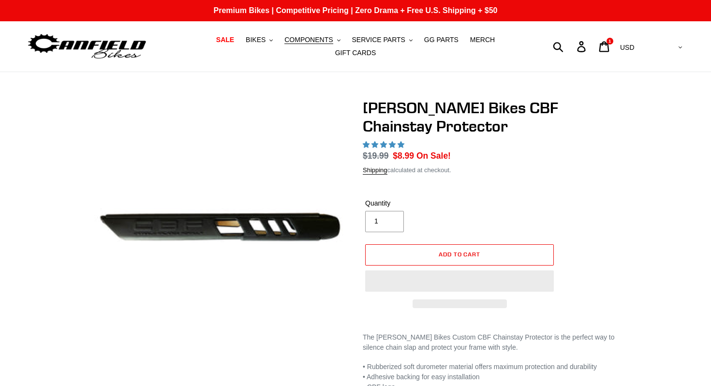
select select "highest-rating"
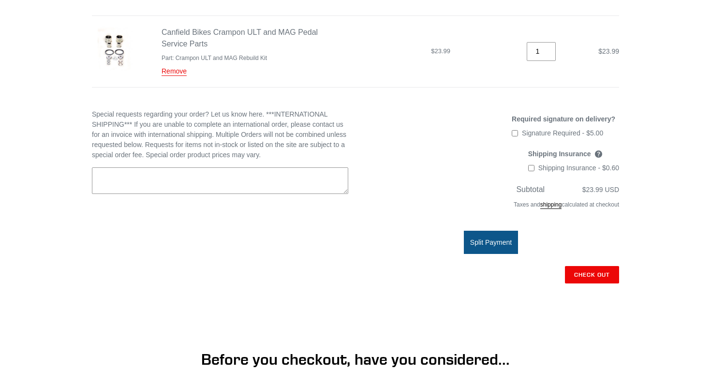
scroll to position [173, 0]
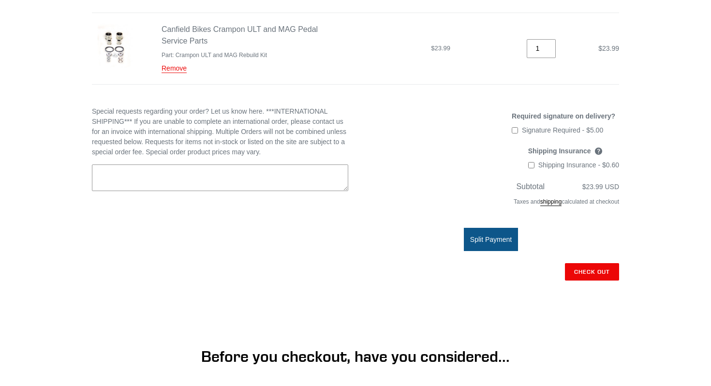
click at [399, 312] on div "Your Cart Continue shopping Product Price Quantity Total [PERSON_NAME] Bikes Cr…" at bounding box center [355, 159] width 527 height 467
click at [617, 297] on shop-pay-wallet-button at bounding box center [618, 293] width 2 height 8
